Goal: Transaction & Acquisition: Purchase product/service

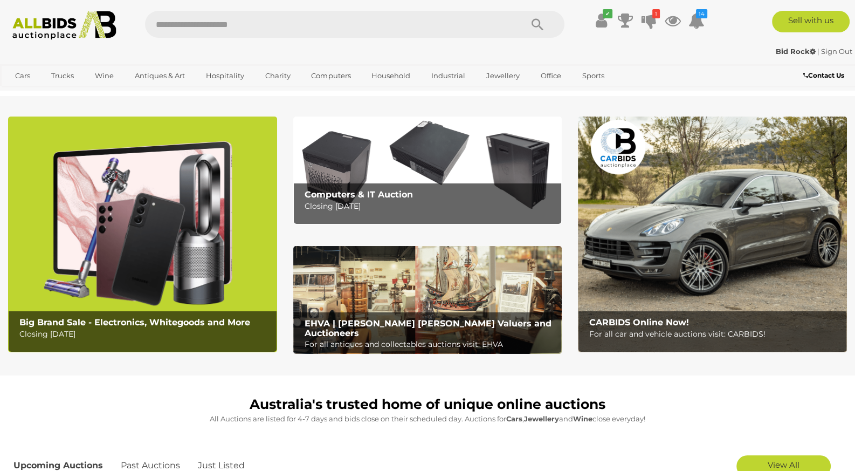
click at [82, 24] on img at bounding box center [64, 25] width 116 height 29
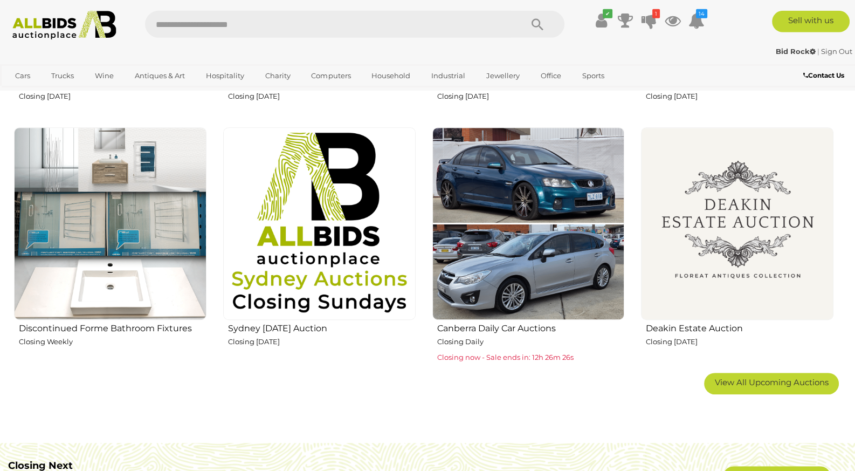
scroll to position [679, 0]
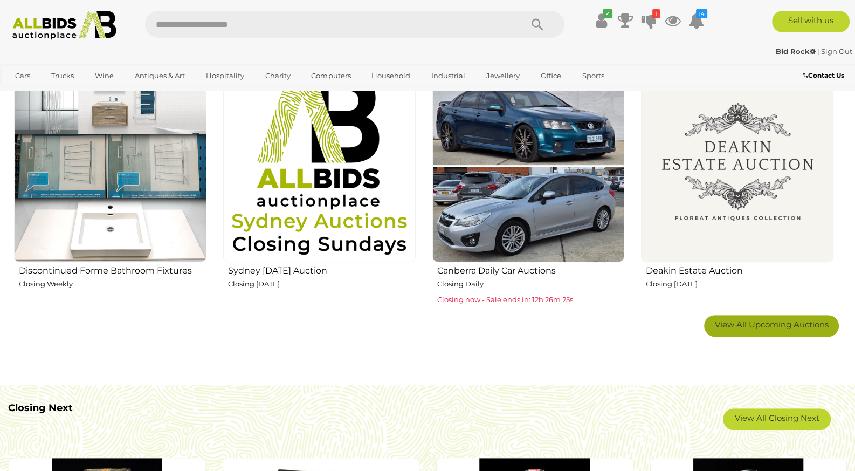
click at [728, 321] on span "View All Upcoming Auctions" at bounding box center [772, 324] width 114 height 10
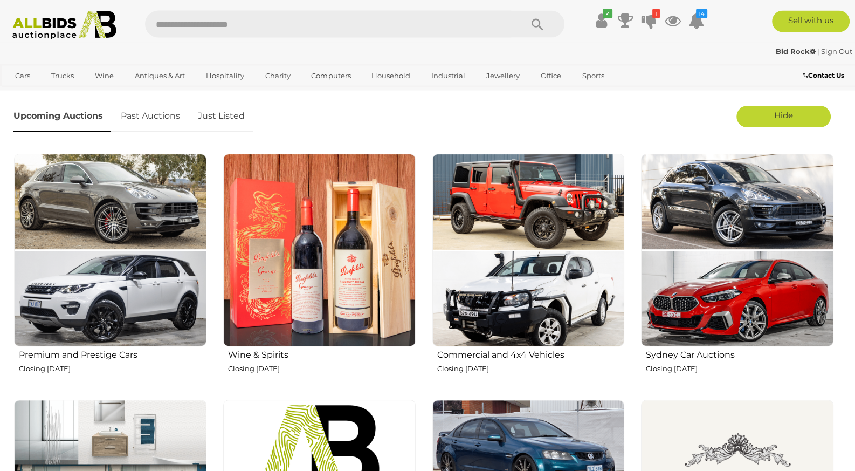
scroll to position [340, 0]
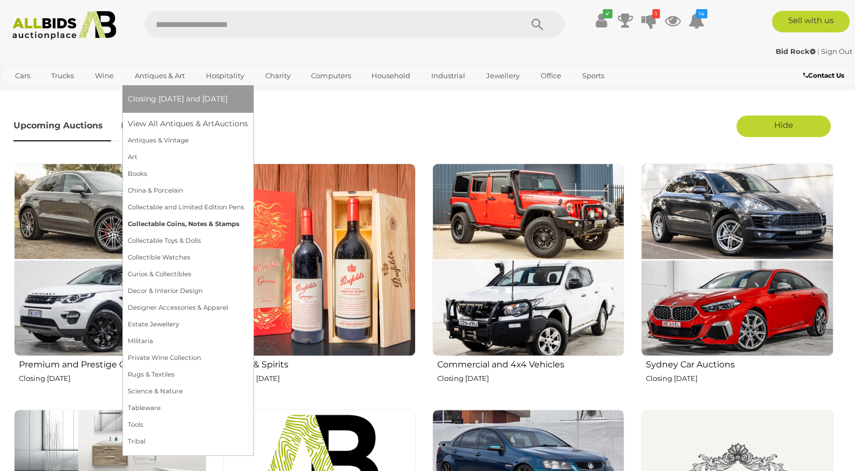
click at [206, 225] on link "Collectable Coins, Notes & Stamps" at bounding box center [188, 224] width 120 height 17
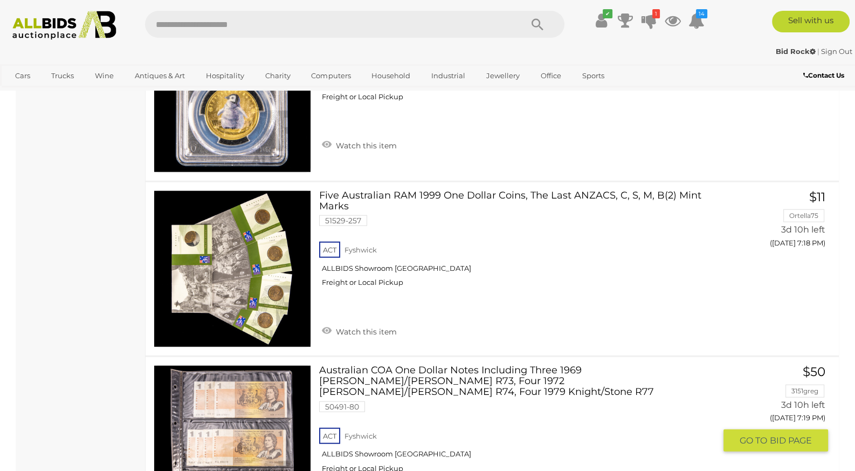
scroll to position [8888, 0]
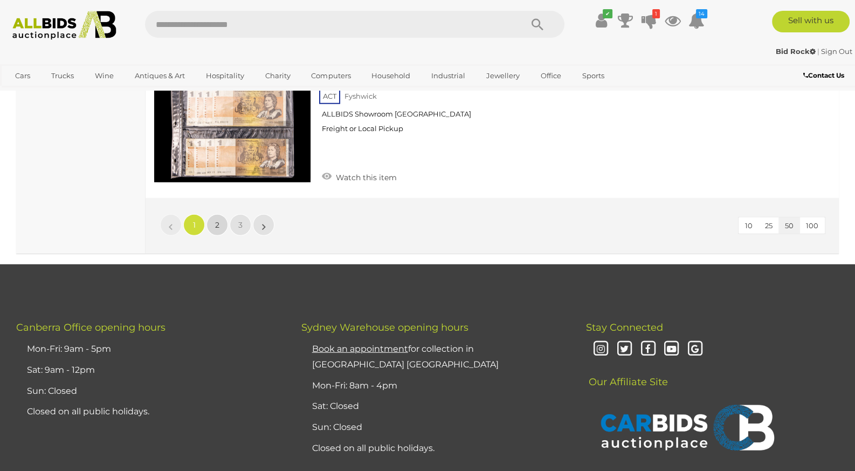
click at [217, 220] on span "2" at bounding box center [217, 225] width 4 height 10
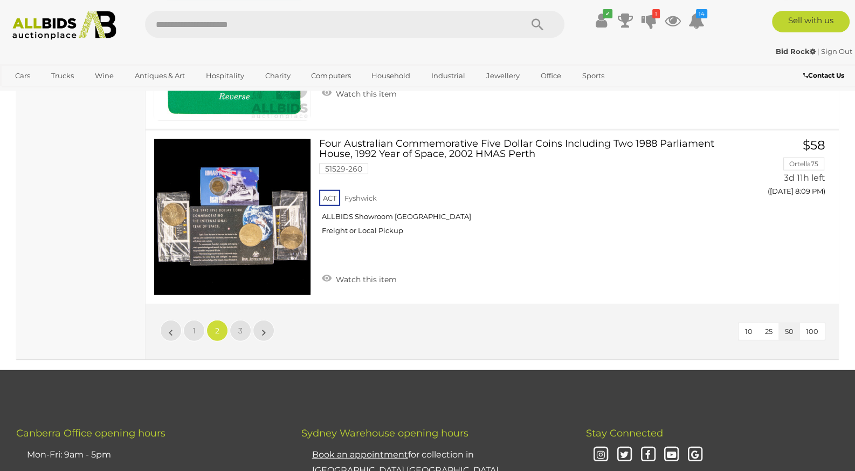
scroll to position [8775, 0]
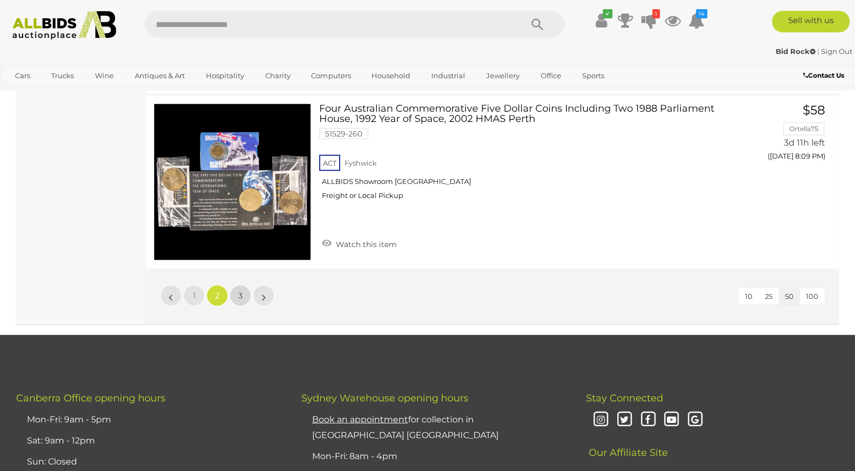
click at [243, 285] on link "3" at bounding box center [241, 296] width 22 height 22
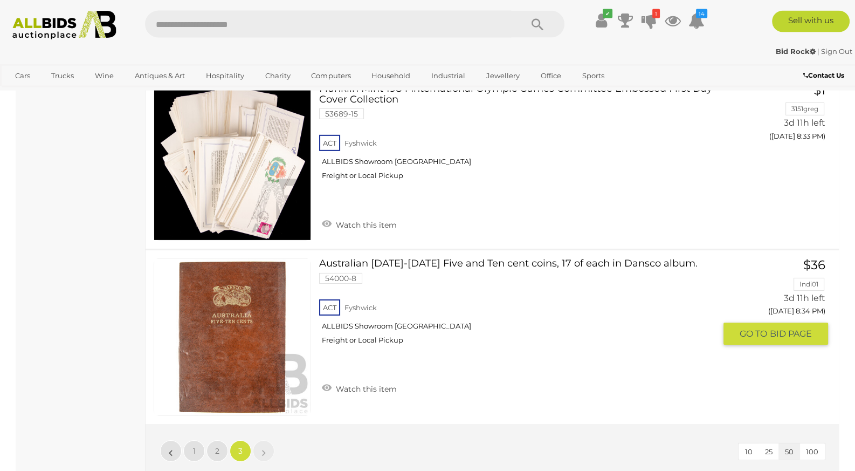
scroll to position [4221, 0]
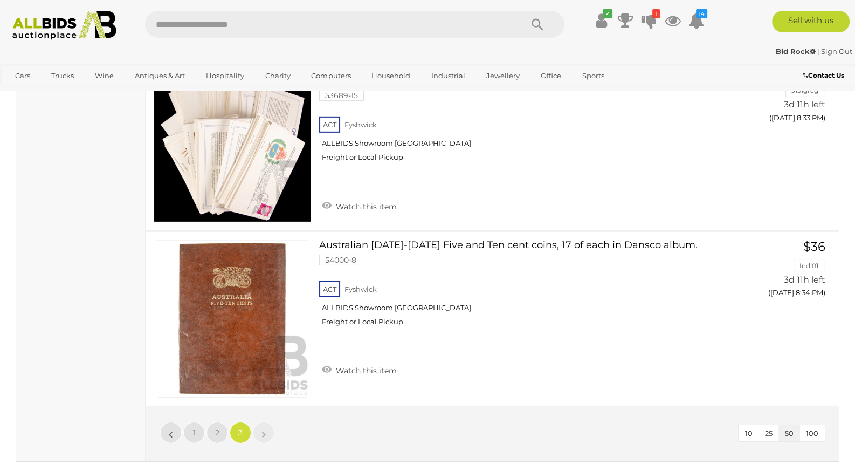
click at [100, 28] on img at bounding box center [64, 25] width 116 height 29
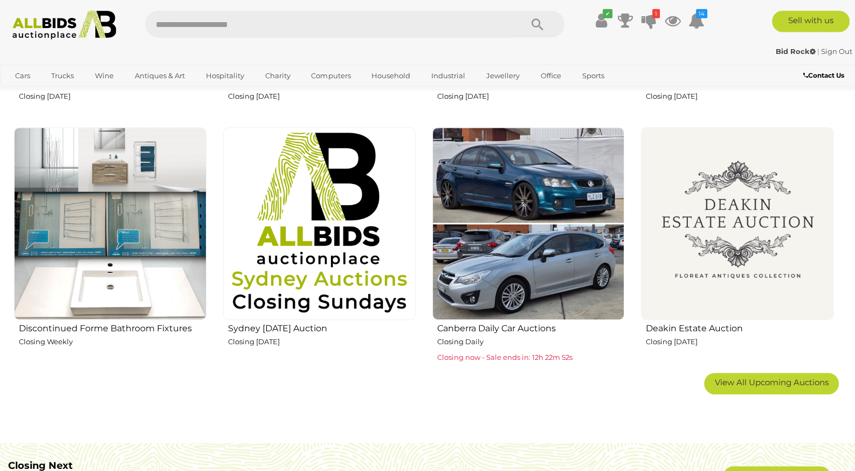
scroll to position [623, 0]
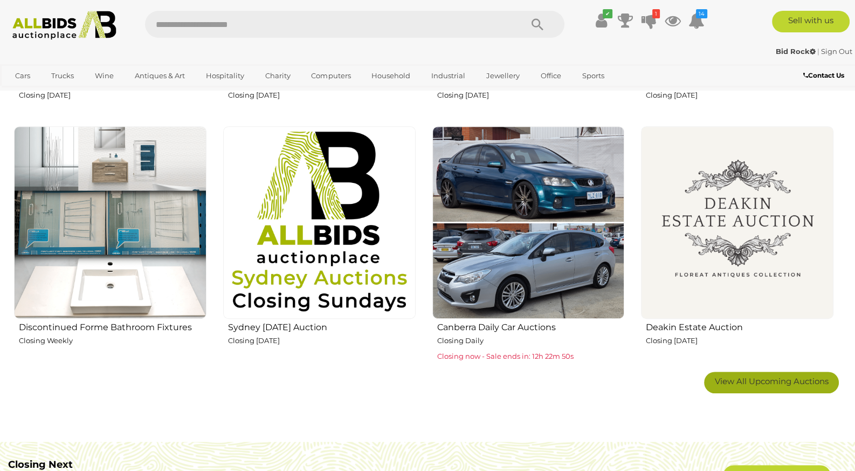
click at [759, 380] on span "View All Upcoming Auctions" at bounding box center [772, 381] width 114 height 10
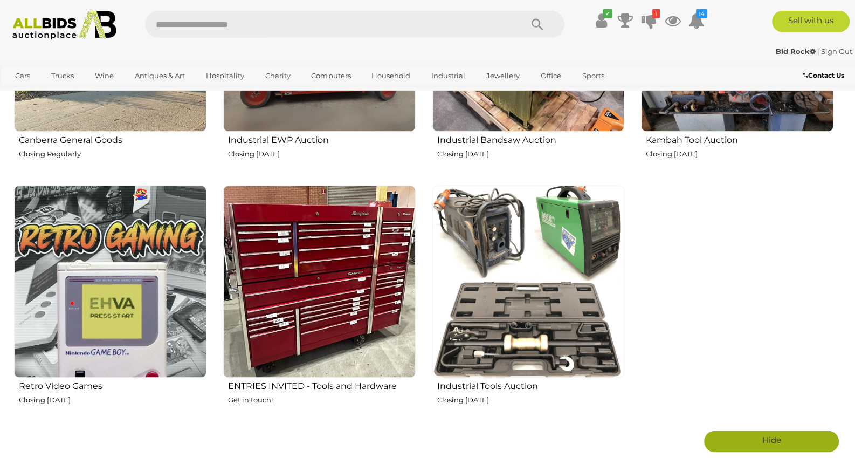
scroll to position [1812, 0]
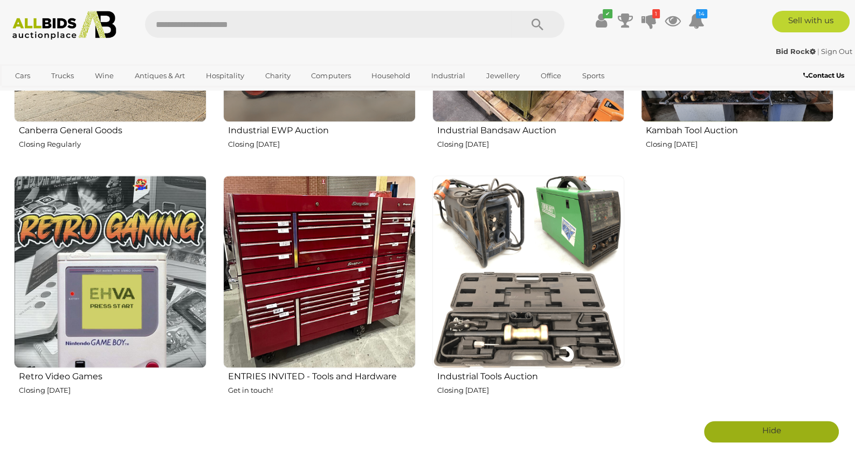
click at [354, 35] on input "text" at bounding box center [328, 24] width 366 height 27
type input "********"
click at [540, 22] on icon "Search" at bounding box center [538, 25] width 12 height 16
